Goal: Information Seeking & Learning: Get advice/opinions

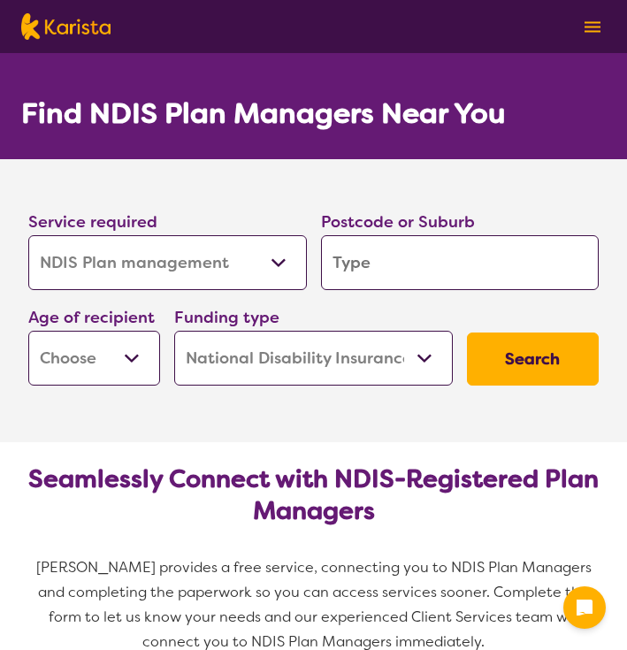
select select "NDIS Plan management"
select select "NDIS"
select select "NDIS Plan management"
select select "NDIS"
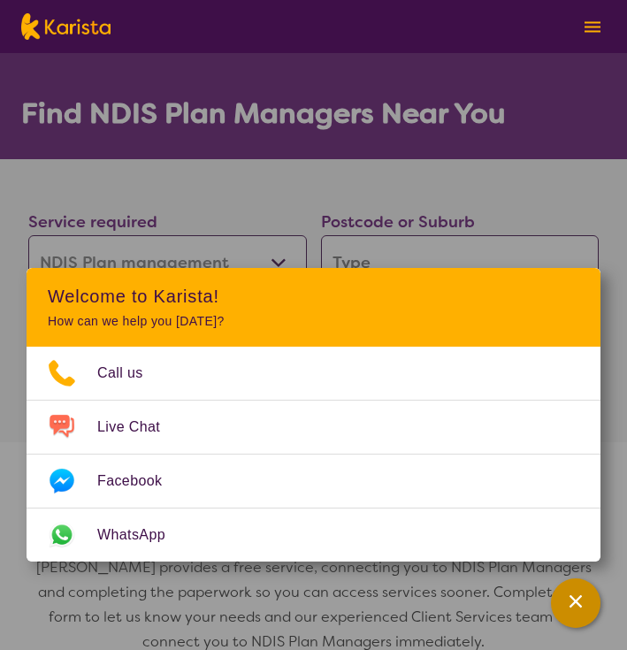
click at [570, 603] on icon "Channel Menu" at bounding box center [576, 602] width 18 height 18
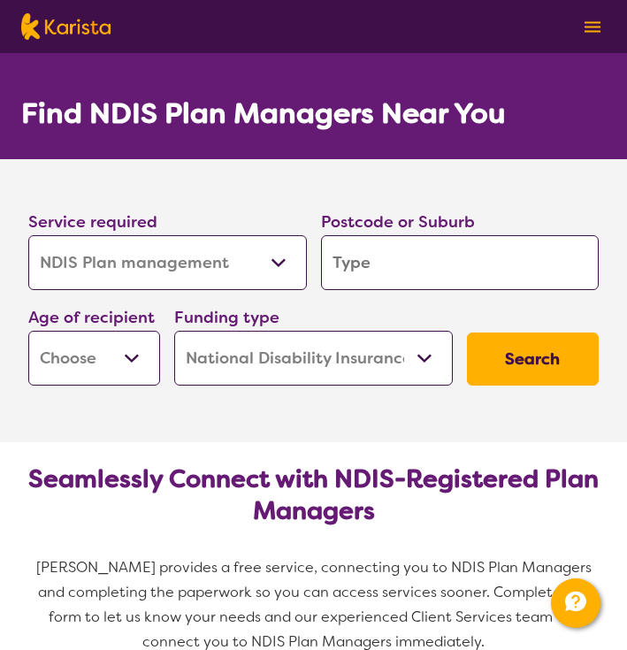
select select "AD"
click at [452, 259] on input "search" at bounding box center [460, 262] width 279 height 55
type input "2"
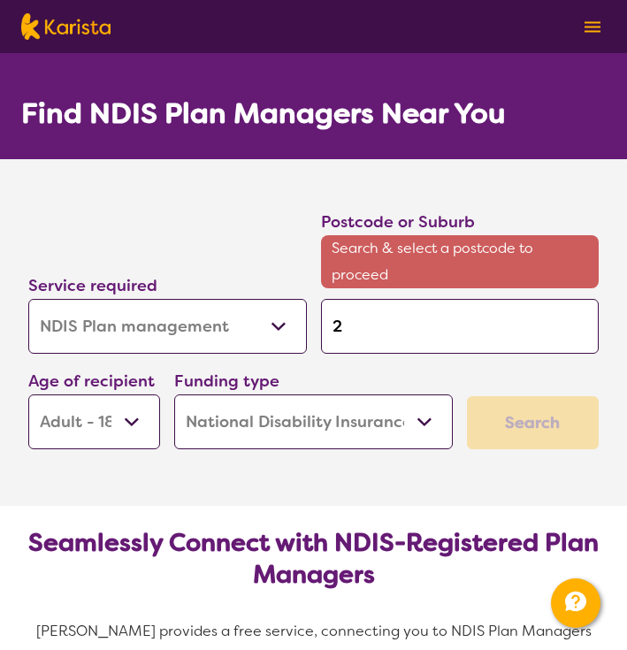
type input "25"
type input "257"
type input "2576"
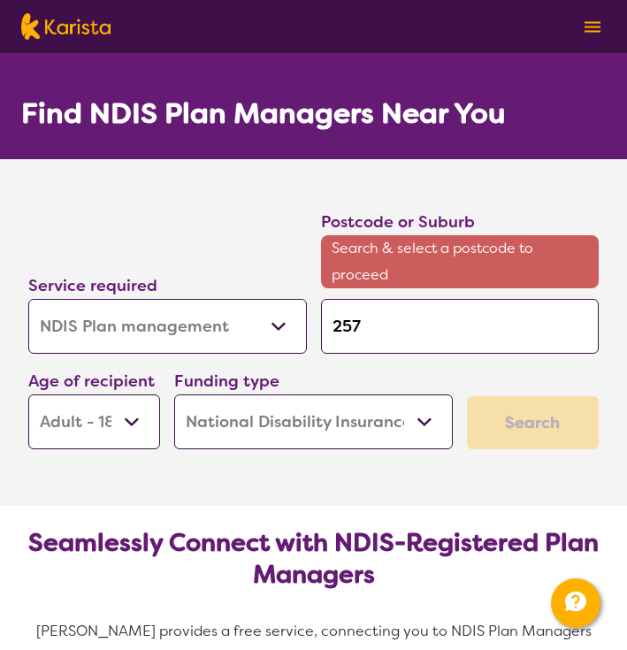
type input "2576"
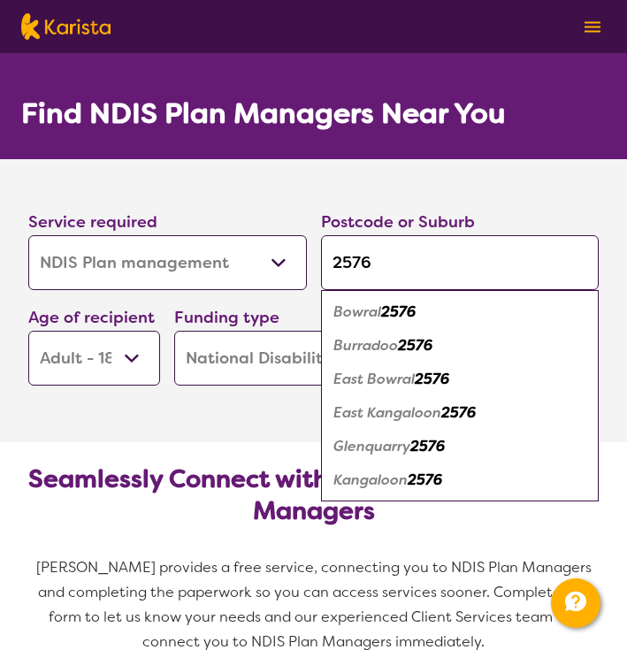
type input "2576"
click at [424, 318] on div "Bowral 2576" at bounding box center [460, 312] width 261 height 34
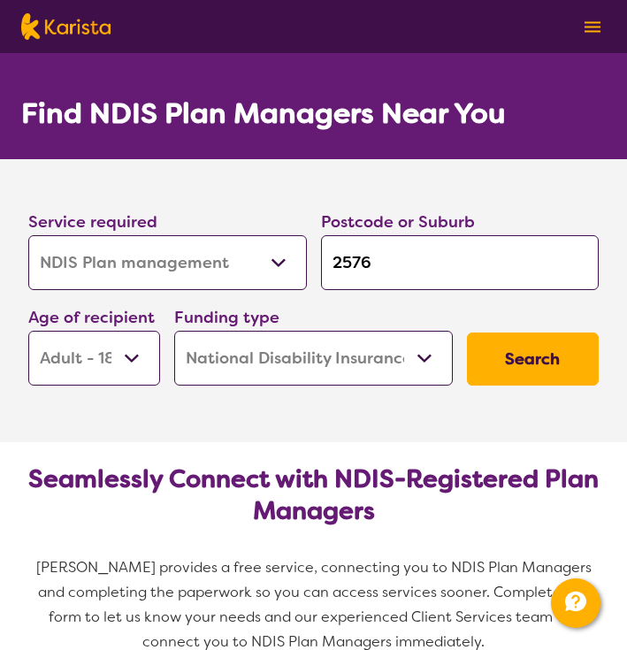
click at [515, 363] on button "Search" at bounding box center [533, 359] width 132 height 53
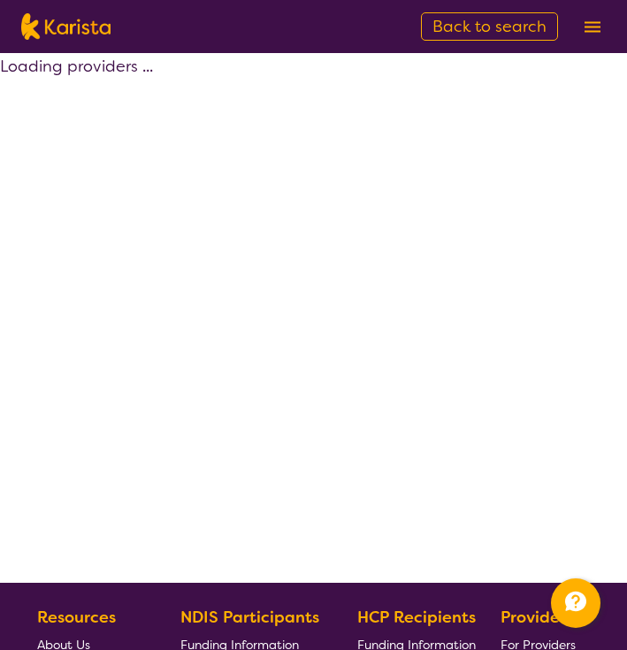
select select "by_score"
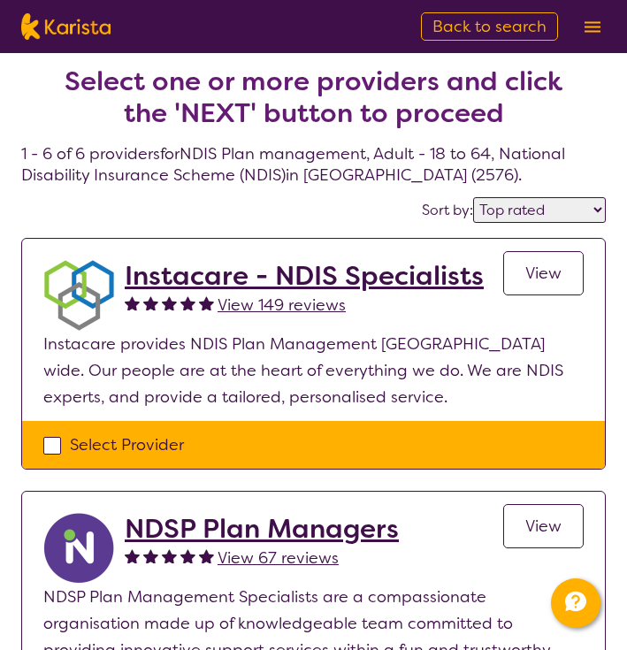
scroll to position [17, 0]
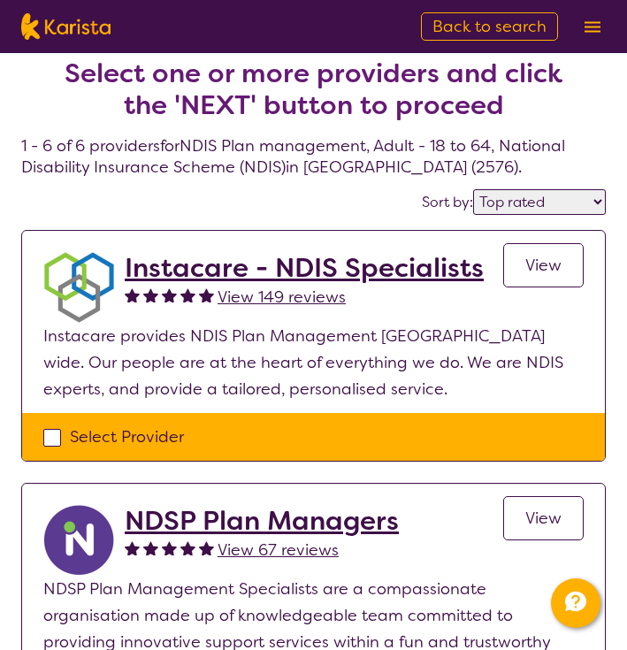
click at [539, 260] on span "View" at bounding box center [544, 265] width 36 height 21
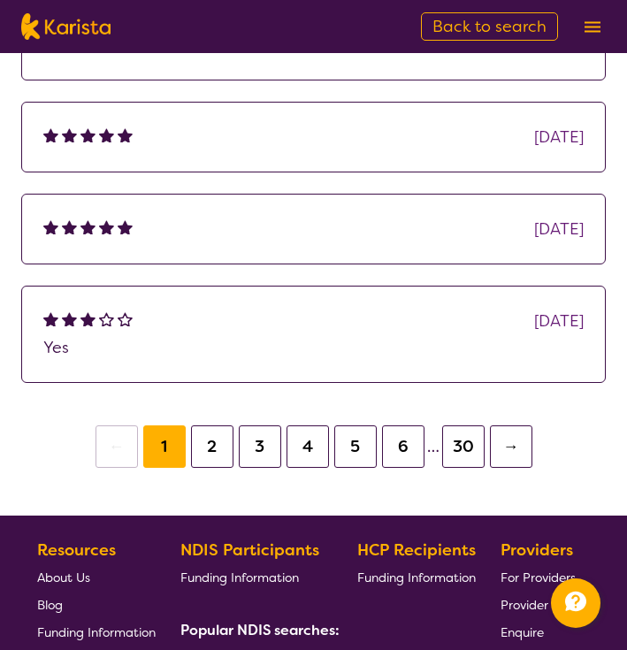
scroll to position [1435, 0]
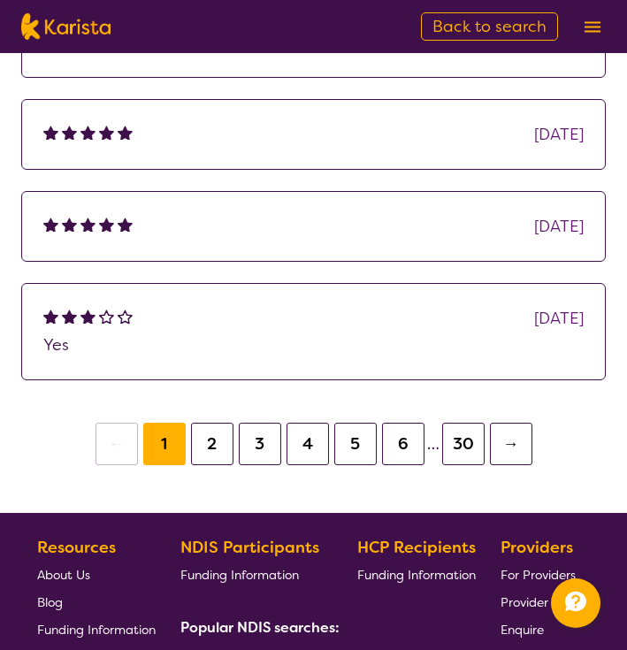
click at [457, 423] on button "30" at bounding box center [463, 444] width 42 height 42
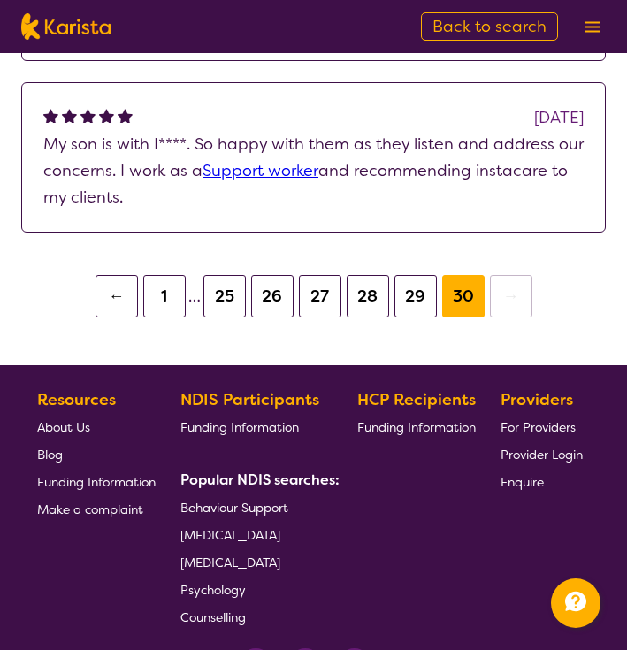
click at [160, 275] on button "1" at bounding box center [164, 296] width 42 height 42
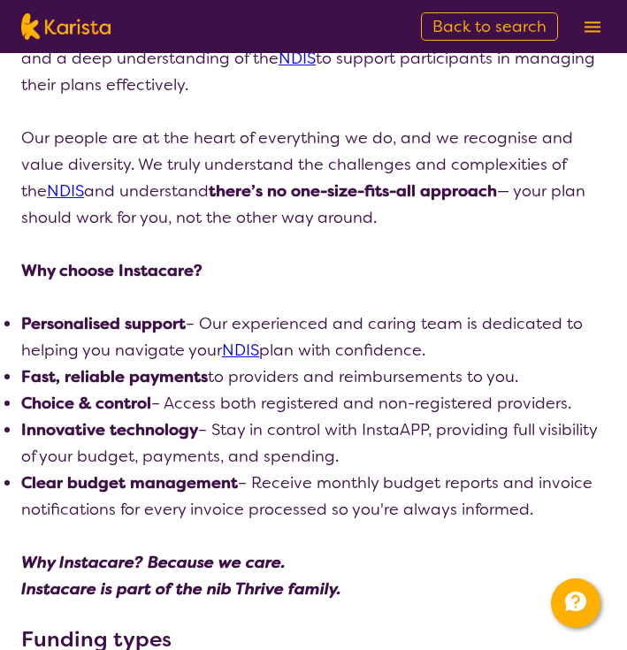
scroll to position [259, 0]
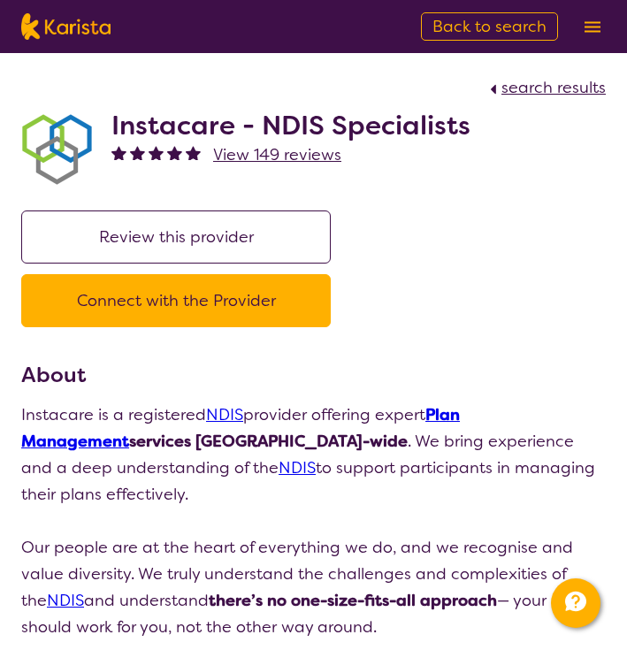
select select "by_score"
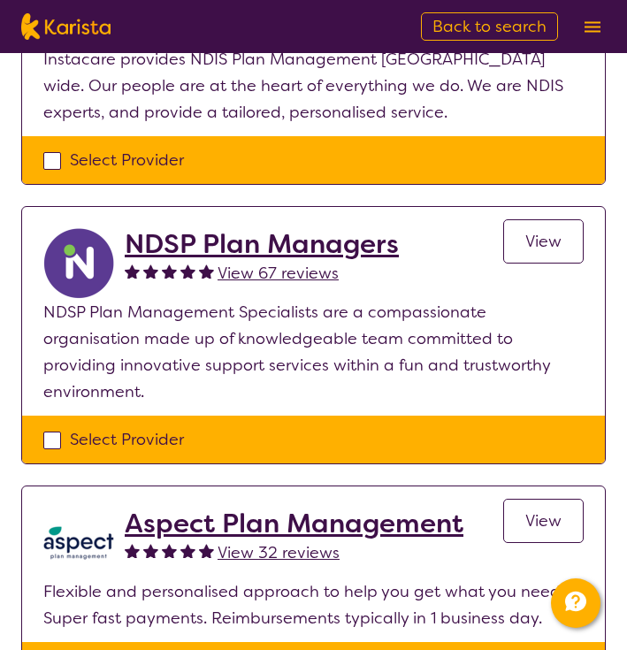
scroll to position [295, 0]
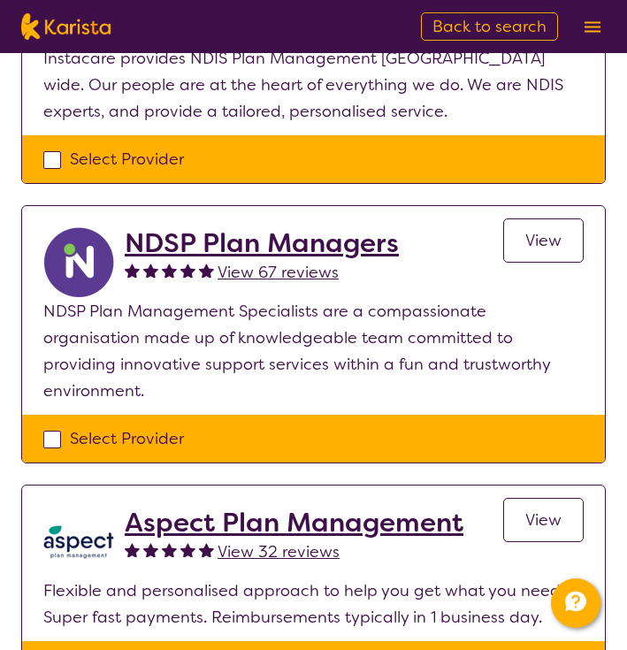
click at [546, 226] on link "View" at bounding box center [543, 241] width 81 height 44
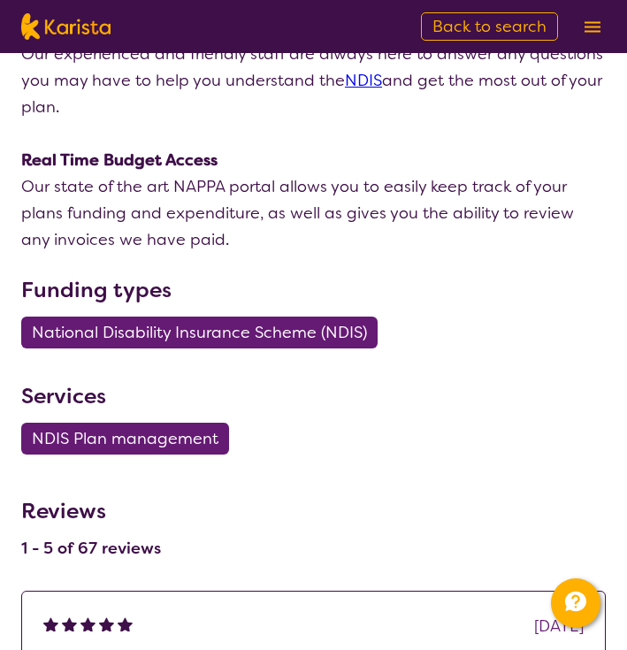
scroll to position [774, 0]
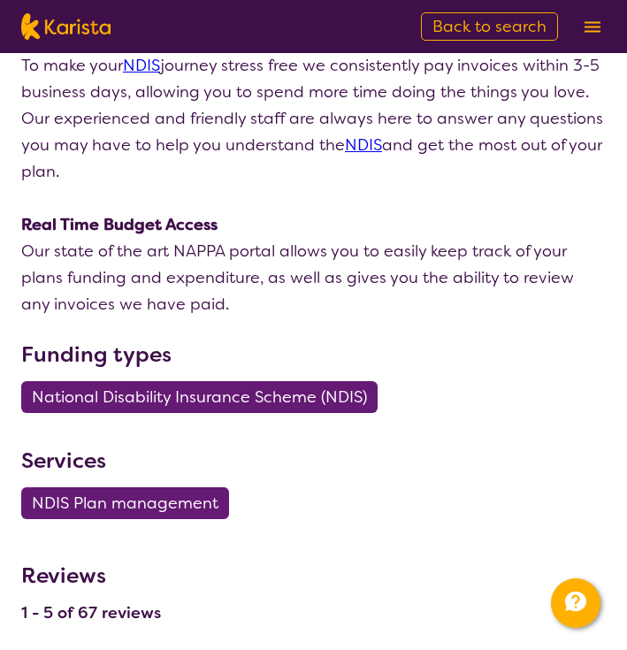
select select "by_score"
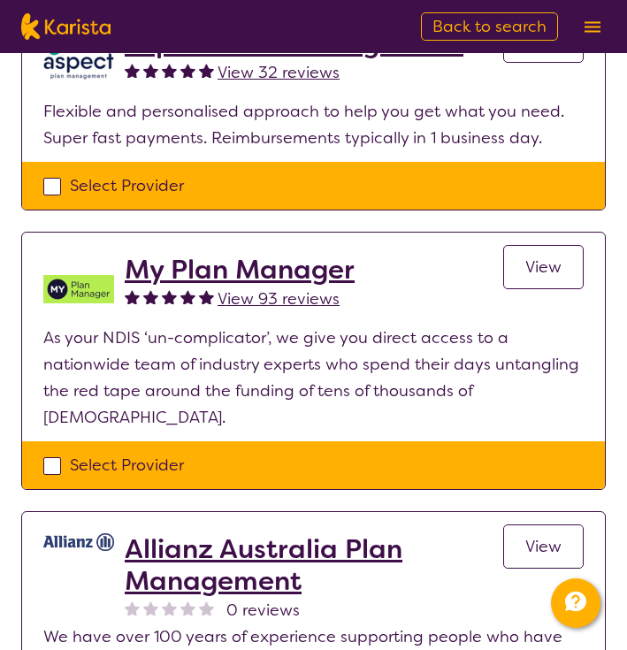
scroll to position [295, 0]
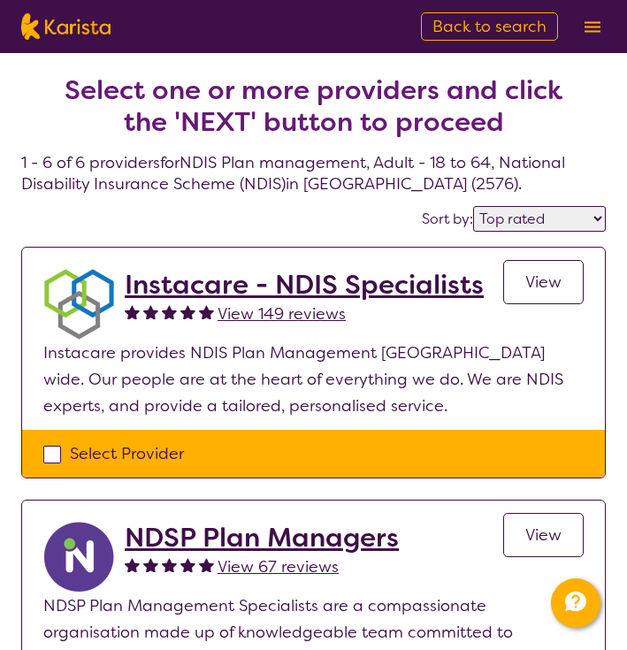
select select "NDIS Plan management"
select select "AD"
select select "NDIS"
select select "NDIS Plan management"
select select "AD"
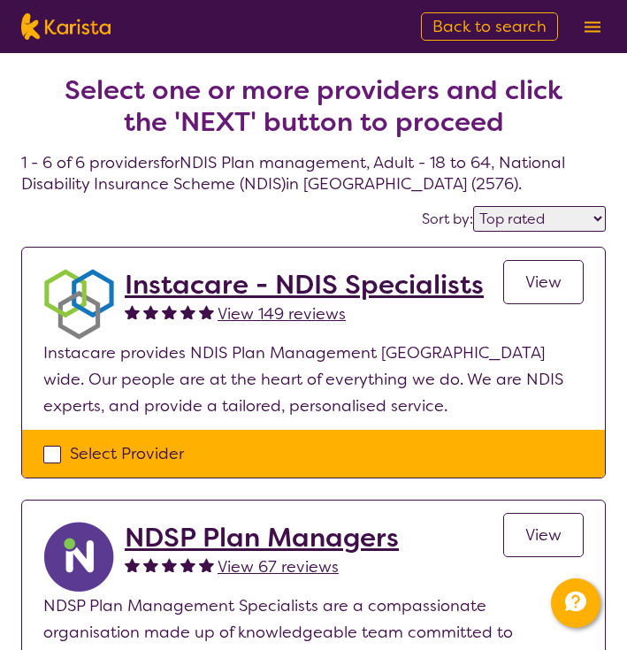
select select "NDIS"
